Goal: Task Accomplishment & Management: Manage account settings

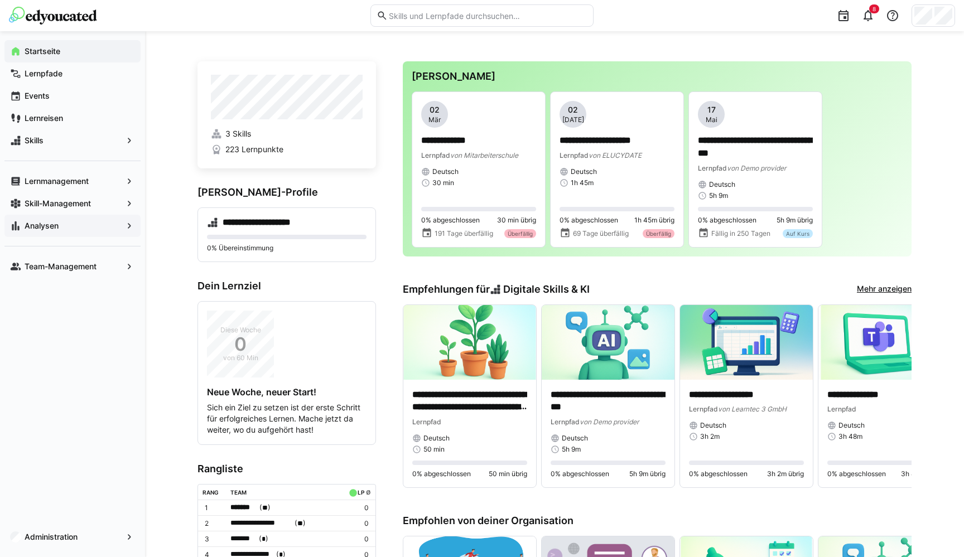
click at [0, 0] on app-navigation-label "Analysen" at bounding box center [0, 0] width 0 height 0
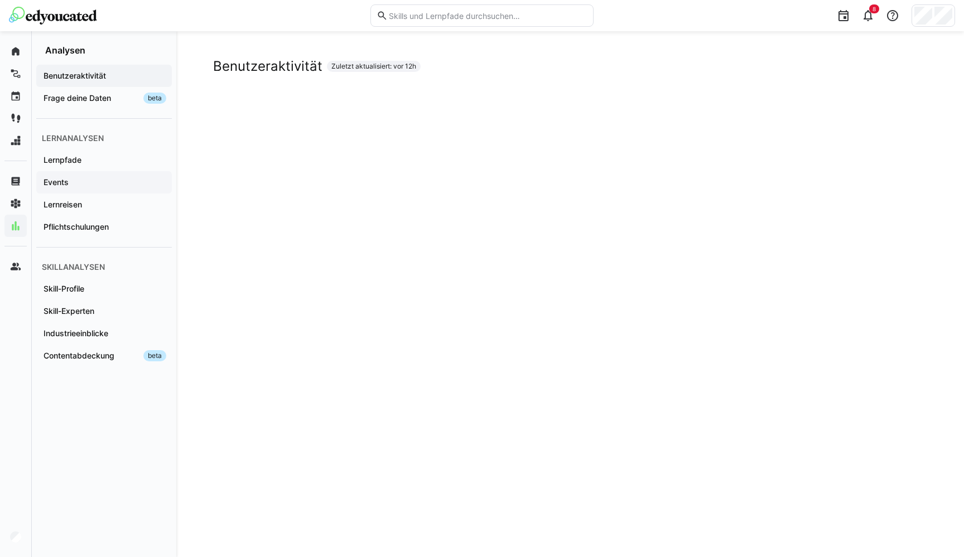
click at [0, 0] on app-navigation-label "Events" at bounding box center [0, 0] width 0 height 0
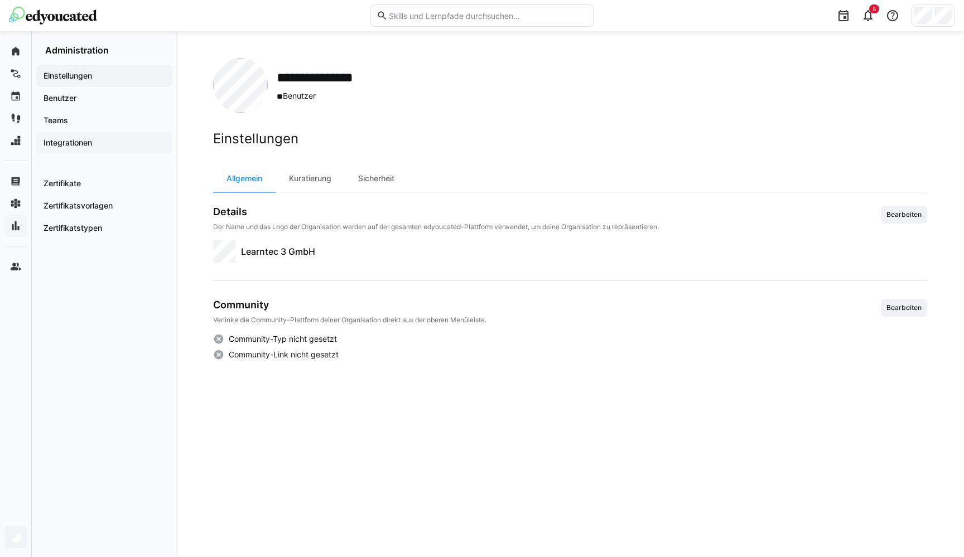
click at [0, 0] on app-navigation-label "Integrationen" at bounding box center [0, 0] width 0 height 0
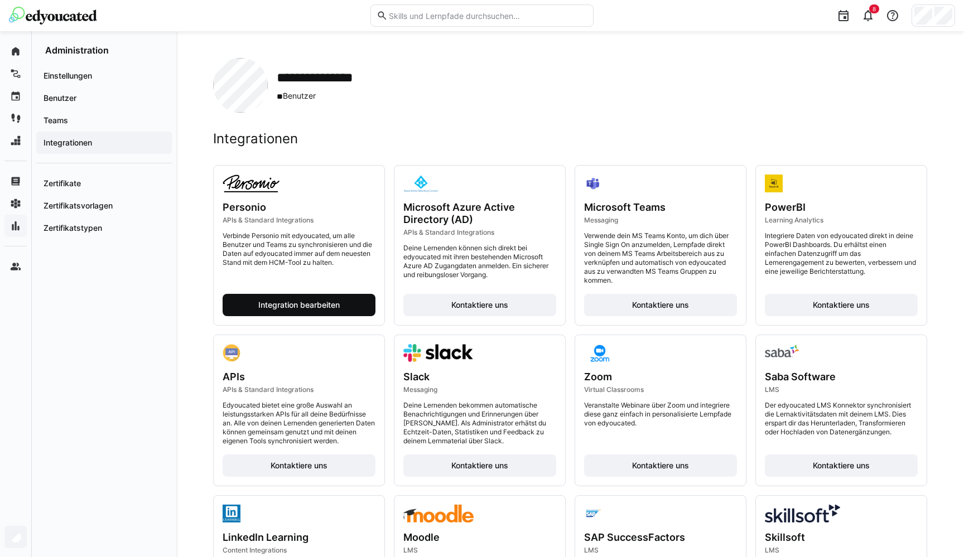
click at [313, 304] on span "Integration bearbeiten" at bounding box center [299, 305] width 85 height 11
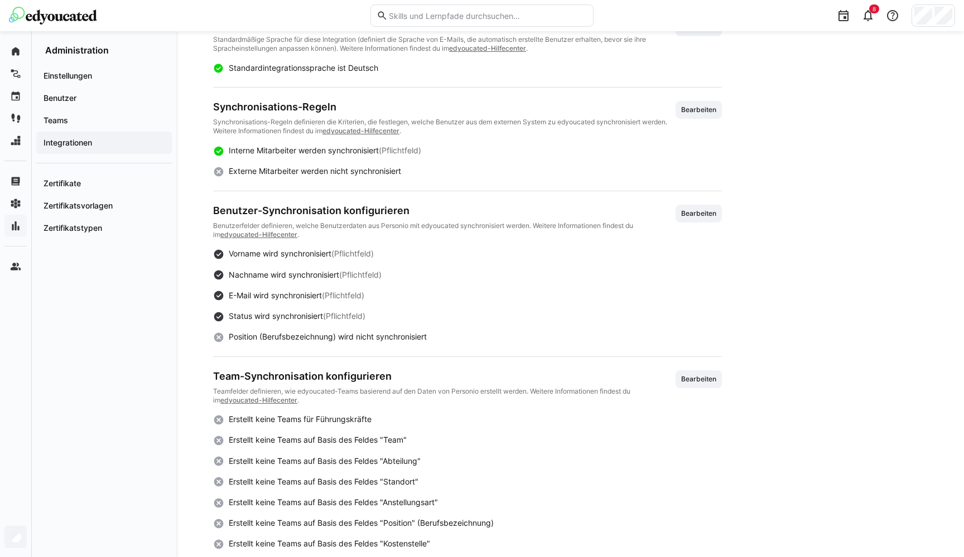
scroll to position [360, 0]
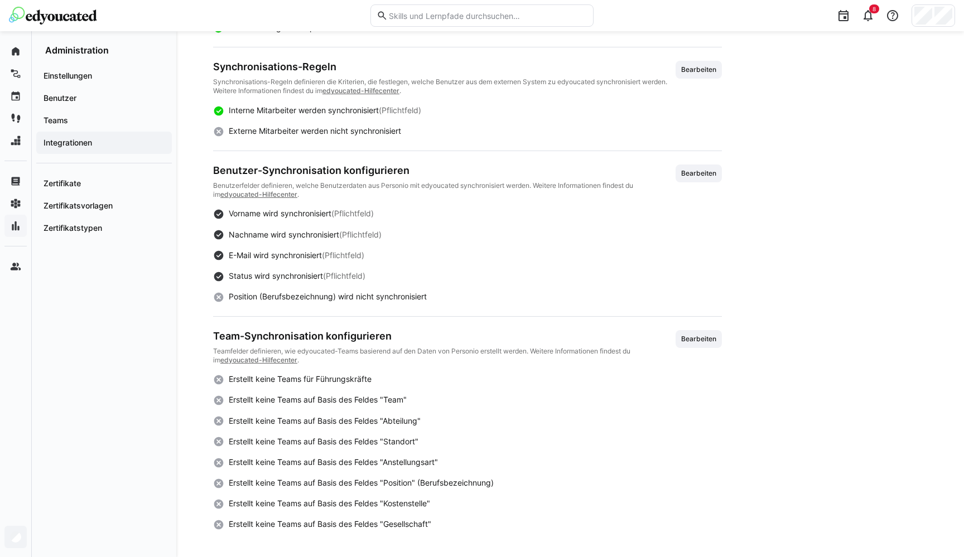
click at [266, 122] on div "Interne Mitarbeiter werden synchronisiert (Pflichtfeld) Externe Mitarbeiter wer…" at bounding box center [467, 120] width 509 height 32
